Goal: Task Accomplishment & Management: Complete application form

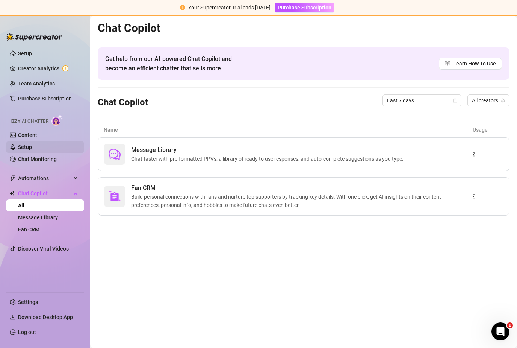
click at [30, 147] on link "Setup" at bounding box center [25, 147] width 14 height 6
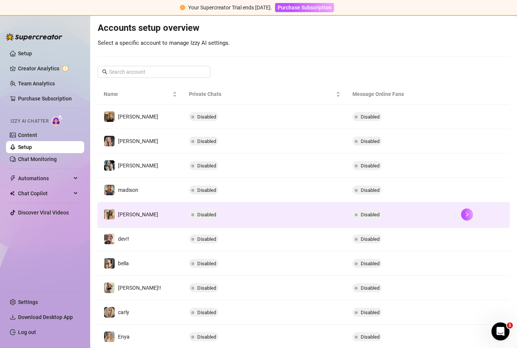
scroll to position [75, 0]
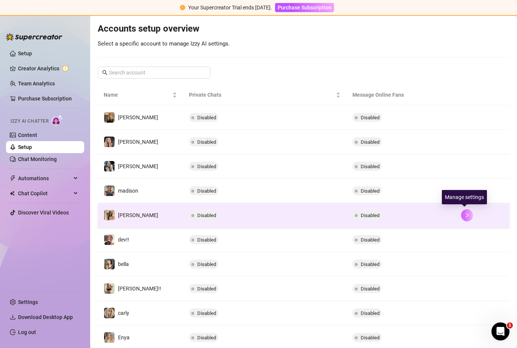
click at [465, 212] on icon "right" at bounding box center [467, 214] width 5 height 5
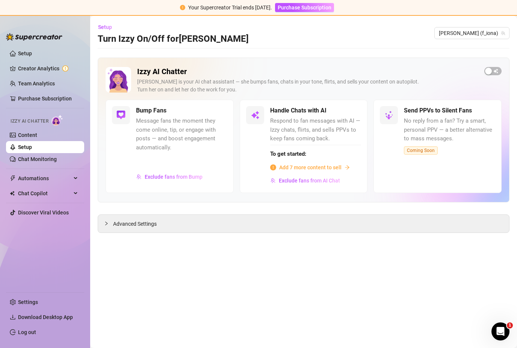
click at [333, 163] on span "Add 7 more content to sell" at bounding box center [310, 167] width 62 height 8
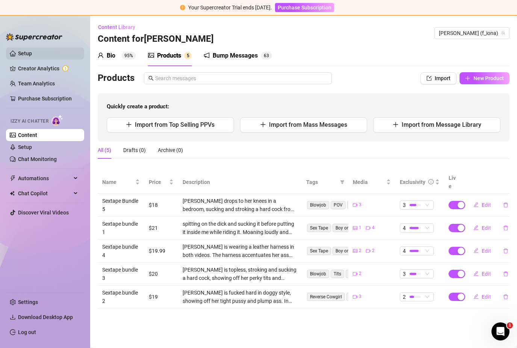
click at [32, 53] on link "Setup" at bounding box center [25, 53] width 14 height 6
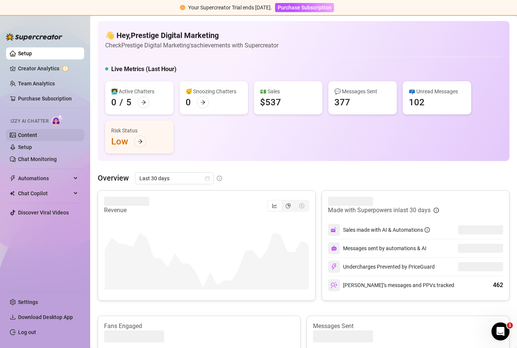
click at [26, 138] on link "Content" at bounding box center [27, 135] width 19 height 6
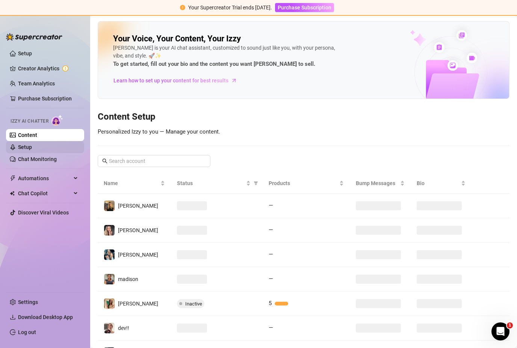
click at [25, 150] on link "Setup" at bounding box center [25, 147] width 14 height 6
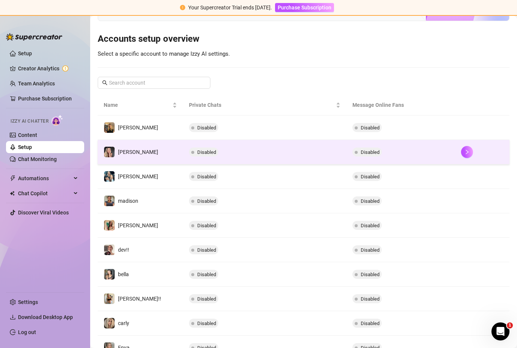
scroll to position [74, 0]
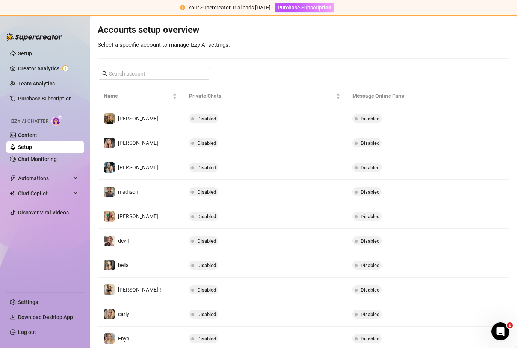
click at [461, 308] on button "button" at bounding box center [467, 314] width 12 height 12
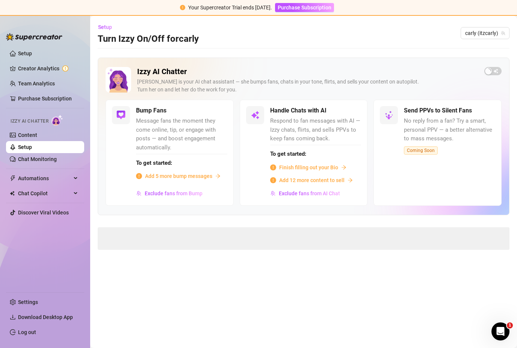
click at [321, 163] on span "Finish filling out your Bio" at bounding box center [308, 167] width 59 height 8
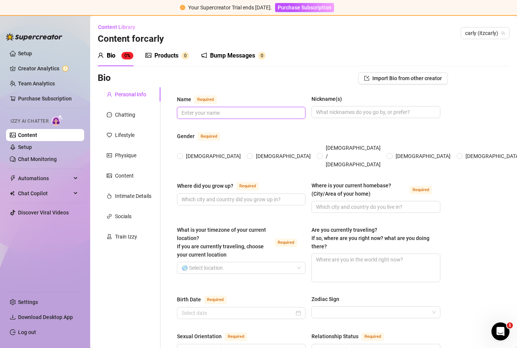
click at [229, 109] on input "Name Required" at bounding box center [241, 113] width 118 height 8
type input "[PERSON_NAME]"
click at [336, 108] on input "Nickname(s)" at bounding box center [375, 112] width 118 height 8
type input "Carly"
click at [186, 152] on span "[DEMOGRAPHIC_DATA]" at bounding box center [213, 156] width 61 height 8
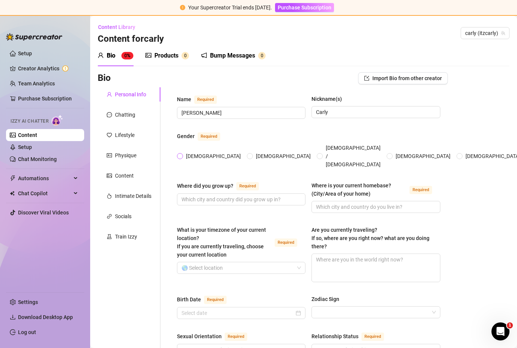
click at [182, 154] on input "[DEMOGRAPHIC_DATA]" at bounding box center [180, 156] width 3 height 5
radio input "true"
click at [249, 195] on input "Where did you grow up? Required" at bounding box center [241, 199] width 118 height 8
type input "O"
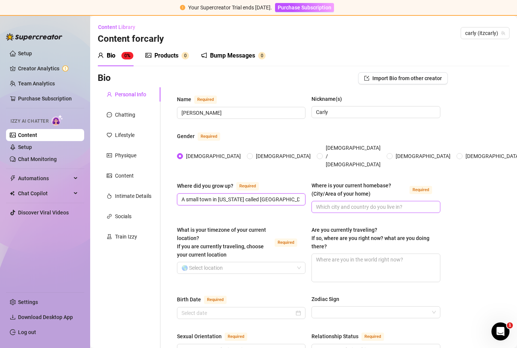
type input "A small town in [US_STATE] called [GEOGRAPHIC_DATA]:)"
click at [322, 203] on input "Where is your current homebase? (City/Area of your home) Required" at bounding box center [375, 207] width 118 height 8
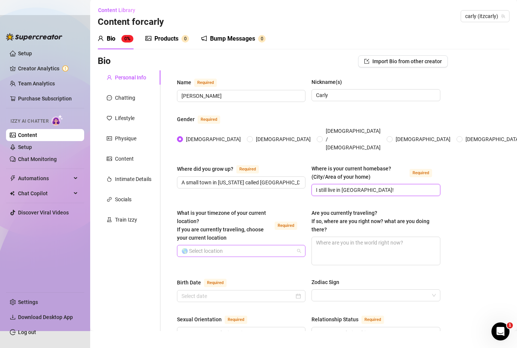
click at [299, 245] on span at bounding box center [242, 250] width 120 height 11
type input "I still live in [GEOGRAPHIC_DATA]!"
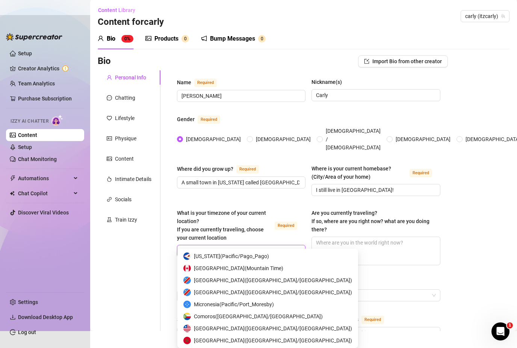
type input "m"
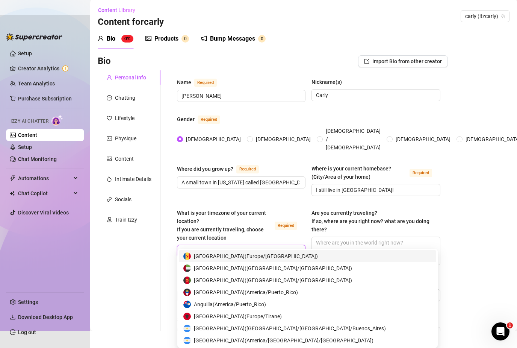
type input "Us"
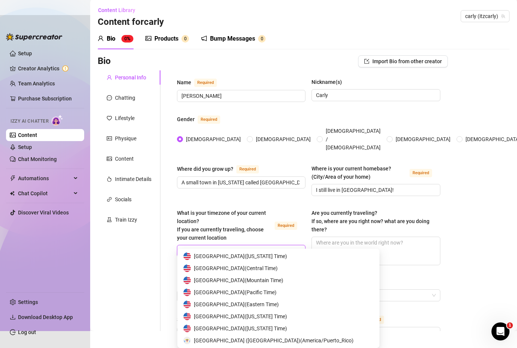
scroll to position [277, 0]
click at [250, 276] on span "[GEOGRAPHIC_DATA] ( Mountain Time )" at bounding box center [238, 280] width 89 height 8
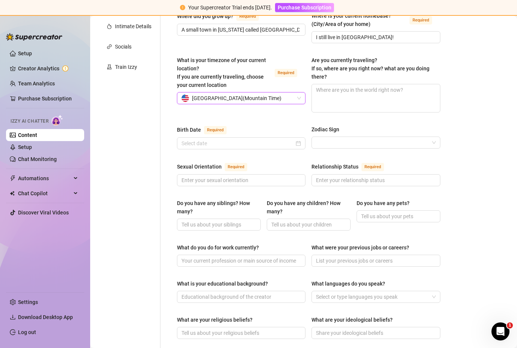
scroll to position [167, 0]
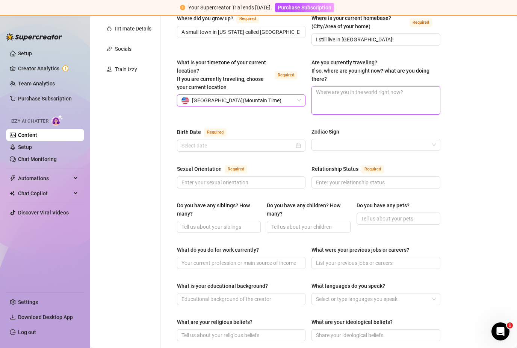
click at [381, 86] on textarea "Are you currently traveling? If so, where are you right now? what are you doing…" at bounding box center [376, 100] width 128 height 28
type textarea "N"
type textarea "No"
type textarea "Not"
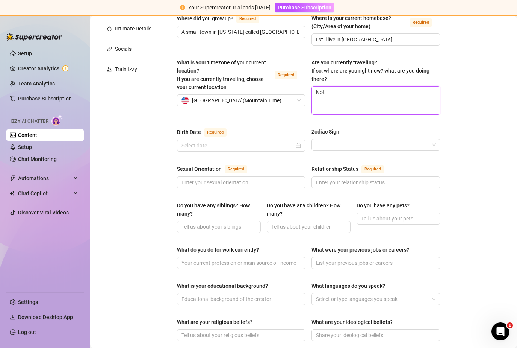
type textarea "Not t"
type textarea "Not tr"
type textarea "Not tra"
type textarea "Not trav"
type textarea "Not trave"
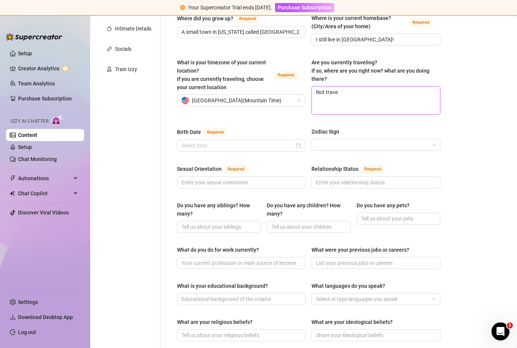
type textarea "Not travel"
type textarea "Not traveli"
type textarea "Not travelin"
type textarea "Not traveling"
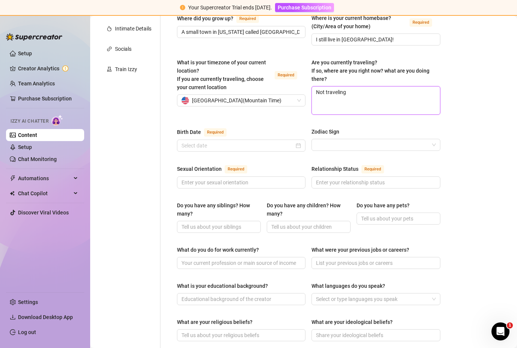
type textarea "Not traveling b"
type textarea "Not traveling bu"
type textarea "Not traveling but"
type textarea "Not traveling but i"
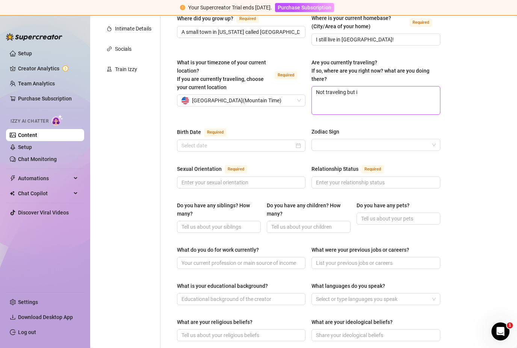
type textarea "Not traveling but it"
type textarea "Not traveling but its"
type textarea "Not traveling but its a"
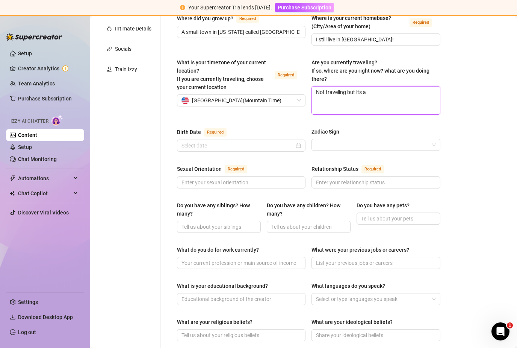
type textarea "Not traveling but its a d"
type textarea "Not traveling but its a dr"
type textarea "Not traveling but its a dre"
type textarea "Not traveling but its a drea"
type textarea "Not traveling but its a dream"
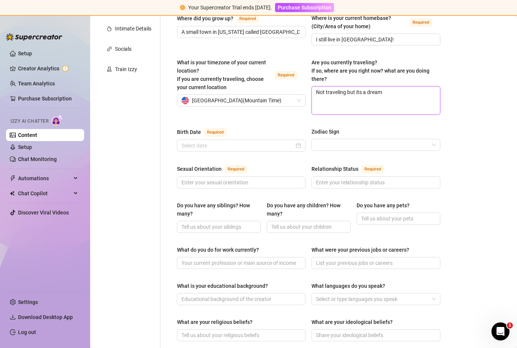
type textarea "Not traveling but its a dream"
type textarea "Not traveling but its a dream o"
type textarea "Not traveling but its a dream of"
type textarea "Not traveling but its a dream of m"
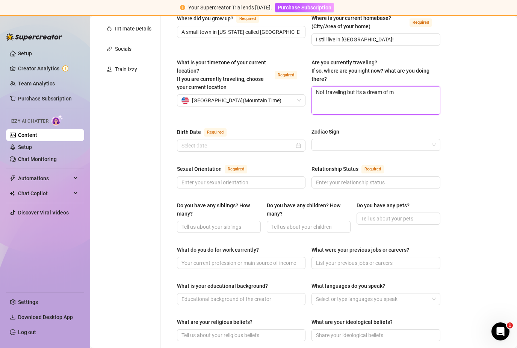
type textarea "Not traveling but its a dream of mi"
type textarea "Not traveling but its a dream of min"
type textarea "Not traveling but its a dream of mine"
type textarea "Not traveling but its a dream of mine t"
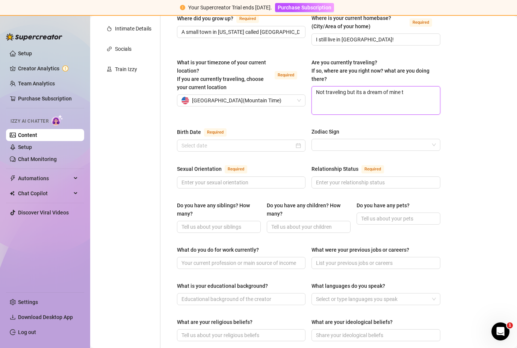
type textarea "Not traveling but its a dream of mine to"
type textarea "Not traveling but its a dream of mine to g"
type textarea "Not traveling but its a dream of mine to go"
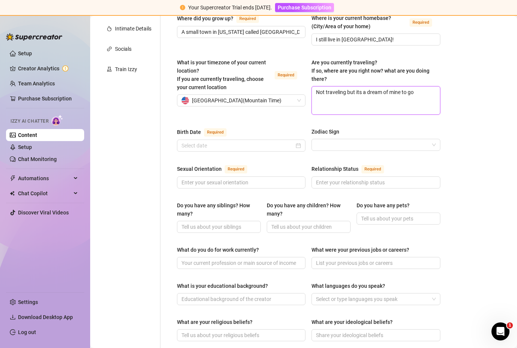
type textarea "Not traveling but its a dream of mine to go t"
type textarea "Not traveling but its a dream of mine to go to"
type textarea "Not traveling but its a dream of mine to go to s"
type textarea "Not traveling but its a dream of mine to go to sp"
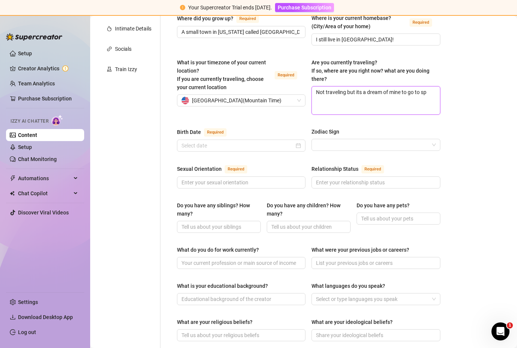
type textarea "Not traveling but its a dream of mine to go to [GEOGRAPHIC_DATA]"
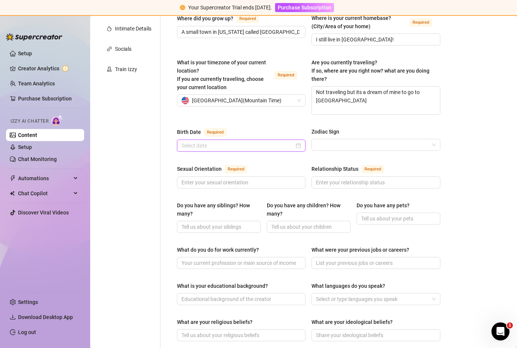
click at [289, 141] on input "Birth Date Required" at bounding box center [238, 145] width 113 height 8
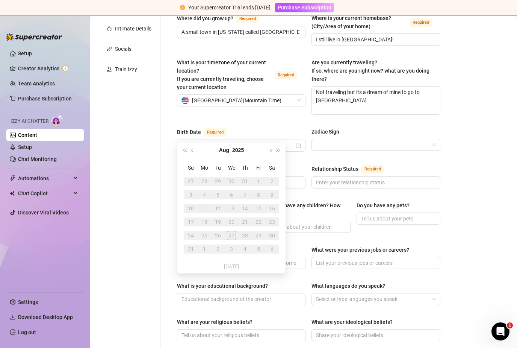
click at [306, 127] on div "Name Required [PERSON_NAME] Nickname(s) [PERSON_NAME] Gender Required [DEMOGRAP…" at bounding box center [309, 243] width 264 height 632
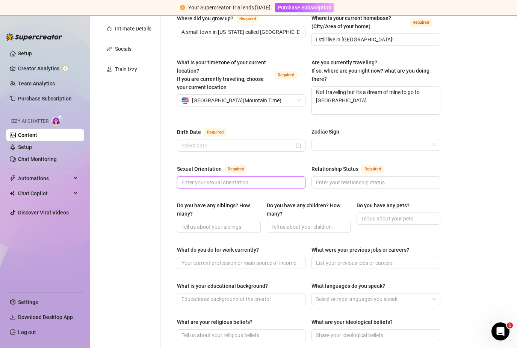
click at [249, 178] on input "Sexual Orientation Required" at bounding box center [241, 182] width 118 height 8
type input "B"
type input "Im straight but im down to have fun with another girl;)"
click at [330, 178] on input "Relationship Status Required" at bounding box center [375, 182] width 118 height 8
type input "s"
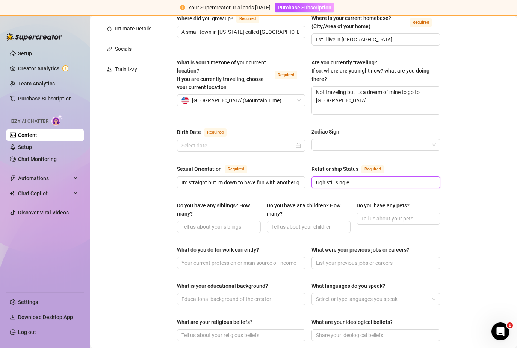
click at [327, 178] on input "Ugh still single" at bounding box center [375, 182] width 118 height 8
click at [364, 178] on input "Ugh im still single" at bounding box center [375, 182] width 118 height 8
type input "Ugh im still single😣"
click at [231, 223] on input "Do you have any siblings? How many?" at bounding box center [218, 227] width 73 height 8
type input "i have a brother and a step brother"
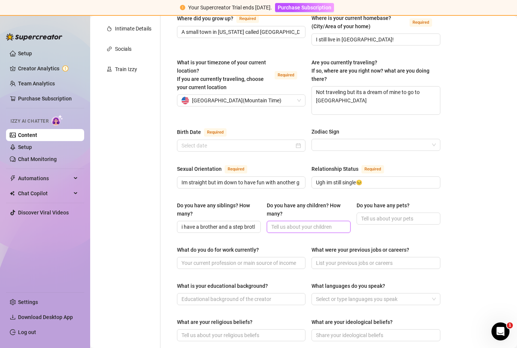
click at [302, 223] on input "Do you have any children? How many?" at bounding box center [307, 227] width 73 height 8
type input "nooooooo ZERO"
click at [419, 214] on input "Do you have any pets?" at bounding box center [397, 218] width 73 height 8
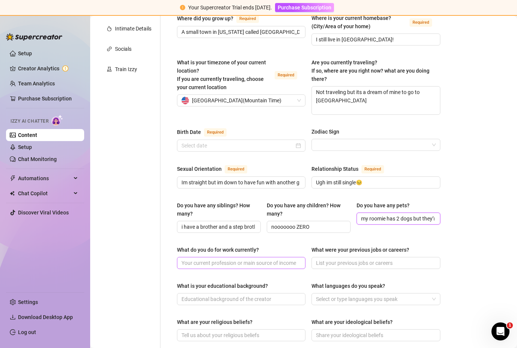
type input "my roomie has 2 dogs but they’re not mine! I still luv pets tho"
click at [267, 259] on input "What do you do for work currently?" at bounding box center [241, 263] width 118 height 8
type input "j"
type input "i just focus on OF for income"
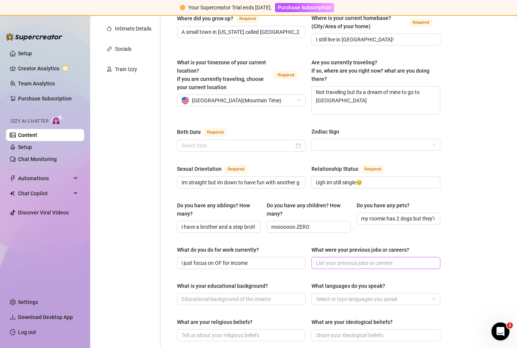
click at [379, 257] on span at bounding box center [376, 263] width 129 height 12
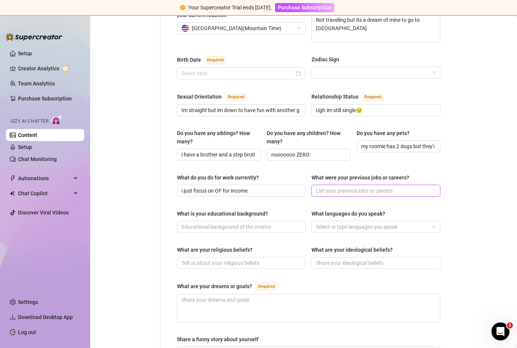
scroll to position [243, 0]
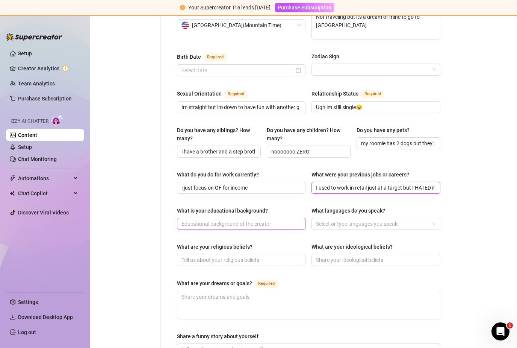
type input "I used to work in retail just at a target but I HATED it so much my boss was so…"
click at [257, 220] on input "What is your educational background?" at bounding box center [241, 224] width 118 height 8
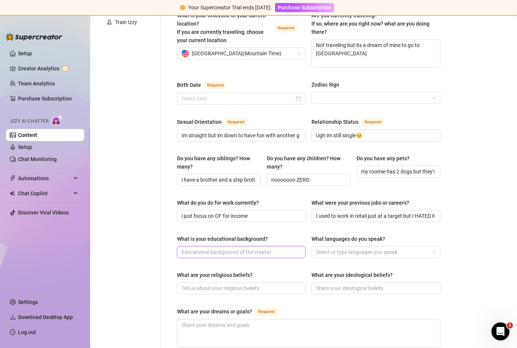
scroll to position [213, 0]
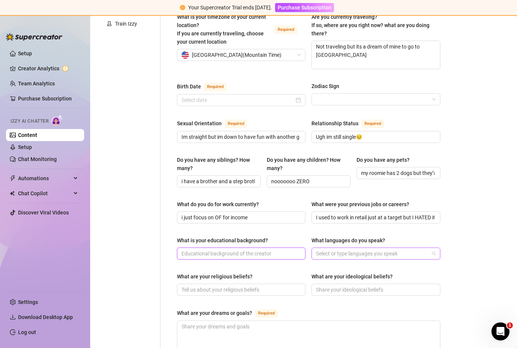
click at [433, 247] on div "Select or type languages you speak" at bounding box center [376, 253] width 129 height 12
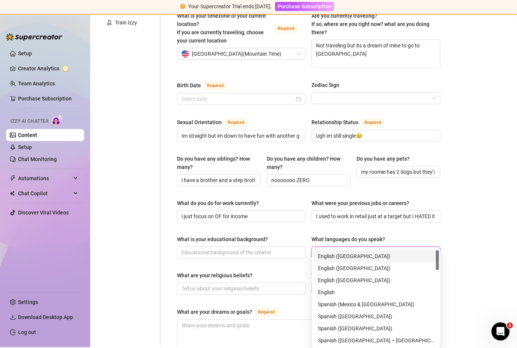
click at [345, 252] on div "English ([GEOGRAPHIC_DATA])" at bounding box center [376, 256] width 117 height 8
click at [279, 234] on div "Name Required [PERSON_NAME] Nickname(s) [PERSON_NAME] Gender Required [DEMOGRAP…" at bounding box center [309, 197] width 264 height 632
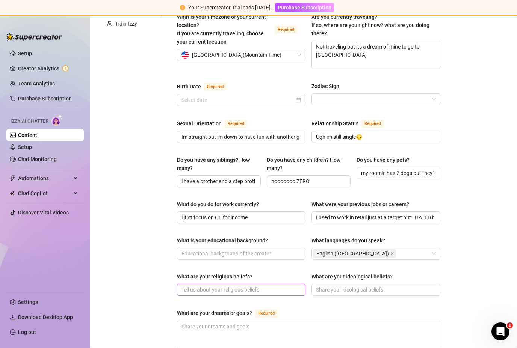
click at [270, 285] on input "What are your religious beliefs?" at bounding box center [241, 289] width 118 height 8
type input "My family is [DEMOGRAPHIC_DATA] but im [DEMOGRAPHIC_DATA]! They’re very nice ab…"
click at [355, 285] on input "What are your ideological beliefs?" at bounding box center [375, 289] width 118 height 8
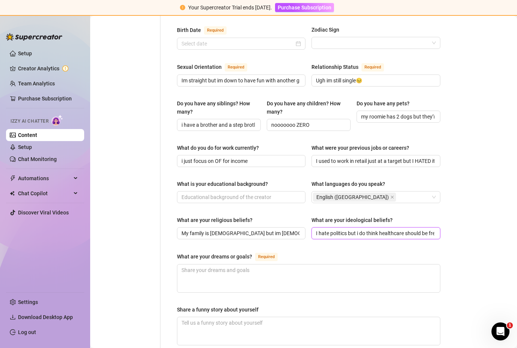
scroll to position [270, 0]
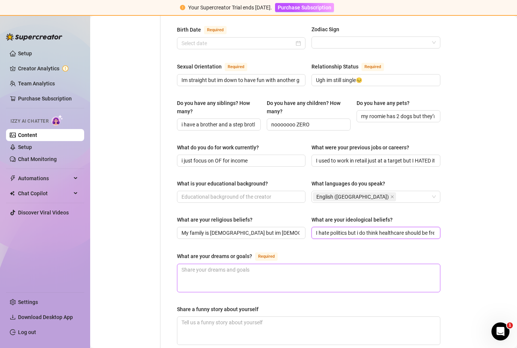
type input "I hate politics but i do think healthcare should be free!"
click at [249, 264] on textarea "What are your dreams or goals? Required" at bounding box center [308, 278] width 263 height 28
type textarea "M"
type textarea "My"
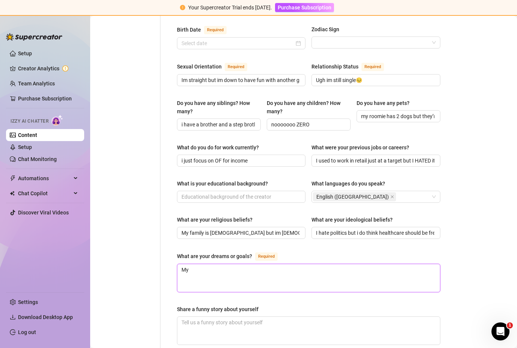
type textarea "My m"
type textarea "My ma"
type textarea "My mai"
type textarea "My main"
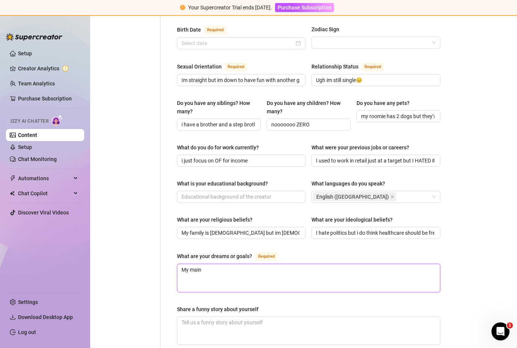
type textarea "My main g"
type textarea "My main go"
type textarea "My main goa"
type textarea "My main goal"
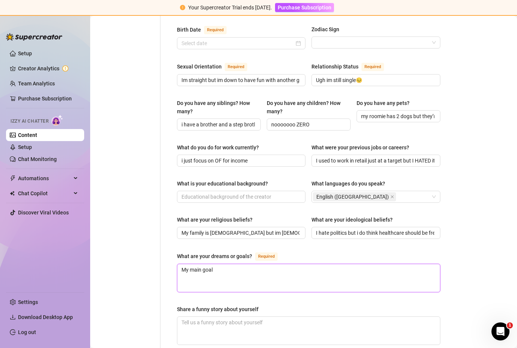
type textarea "My main goal i"
type textarea "My main goal is"
type textarea "My main goal is t"
type textarea "My main goal is to"
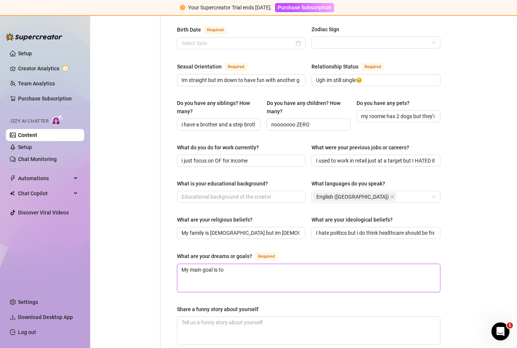
type textarea "My main goal is to"
type textarea "My main goal is to l"
type textarea "My main goal is to li"
type textarea "My main goal is to l"
type textarea "My main goal is to"
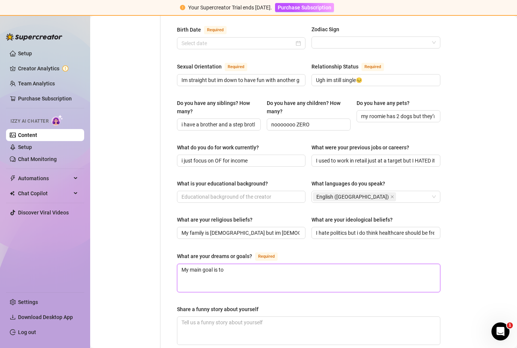
type textarea "My main goal is to m"
type textarea "My main goal is to mo"
type textarea "My main goal is to mov"
type textarea "My main goal is to move"
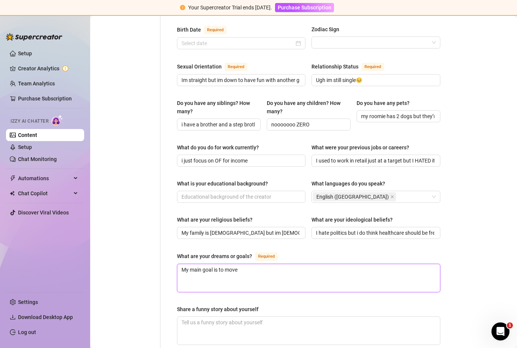
type textarea "My main goal is to move o"
type textarea "My main goal is to move ou"
type textarea "My main goal is to move out"
type textarea "My main goal is to move out o"
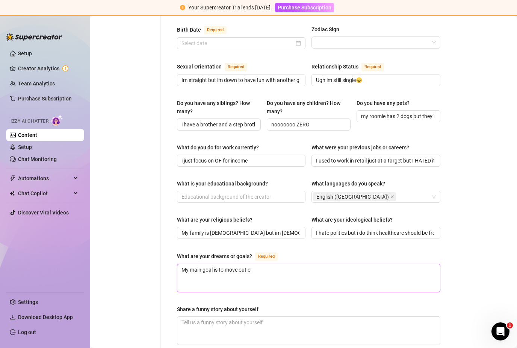
type textarea "My main goal is to move out of"
click at [225, 264] on textarea "My main goal is to move out of [US_STATE] entirely" at bounding box center [308, 278] width 263 height 28
click at [329, 264] on textarea "My main goal is to save up enough to move out of [US_STATE] entirely" at bounding box center [308, 278] width 263 height 28
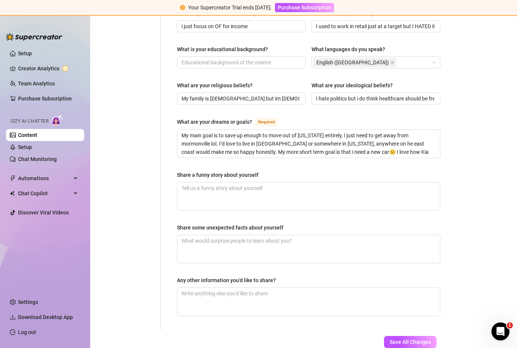
scroll to position [403, 0]
click at [411, 339] on span "Save All Changes" at bounding box center [410, 342] width 41 height 6
